Goal: Find specific page/section: Find specific page/section

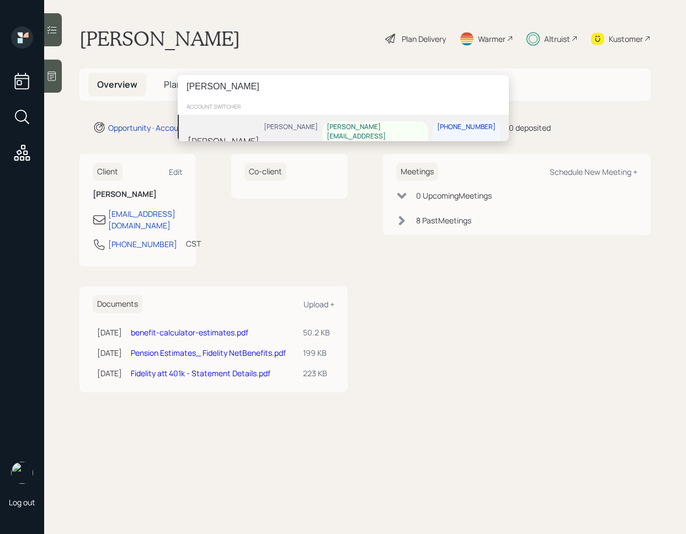
type input "[PERSON_NAME]"
click at [293, 136] on div "[PERSON_NAME] Schaefer [EMAIL_ADDRESS][PERSON_NAME][DOMAIN_NAME] [PHONE_NUMBER]" at bounding box center [343, 141] width 331 height 52
